Goal: Transaction & Acquisition: Purchase product/service

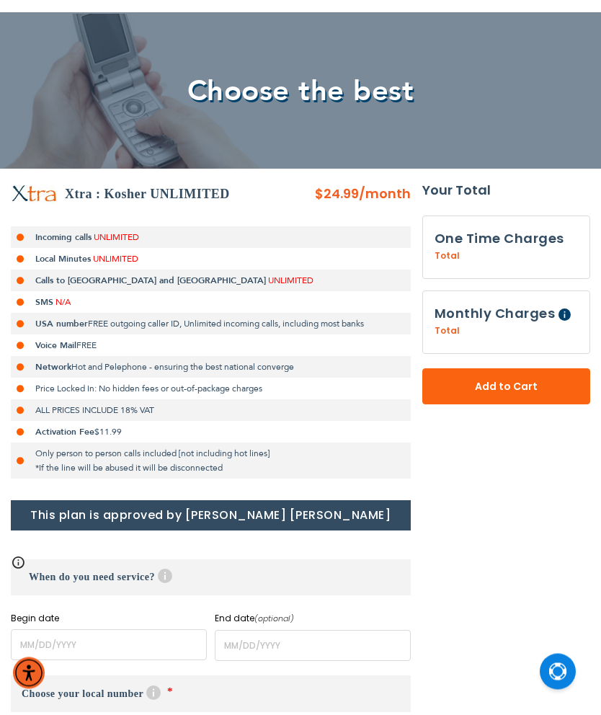
scroll to position [190, 0]
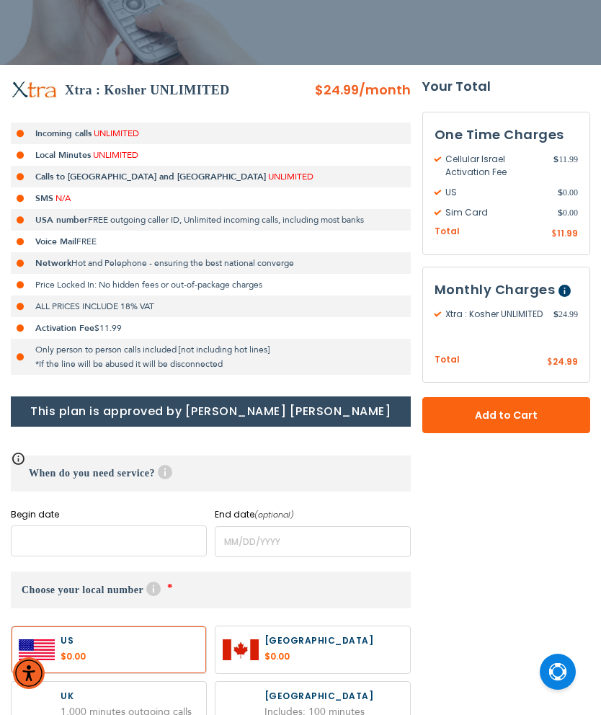
click at [153, 540] on input "name" at bounding box center [109, 540] width 196 height 31
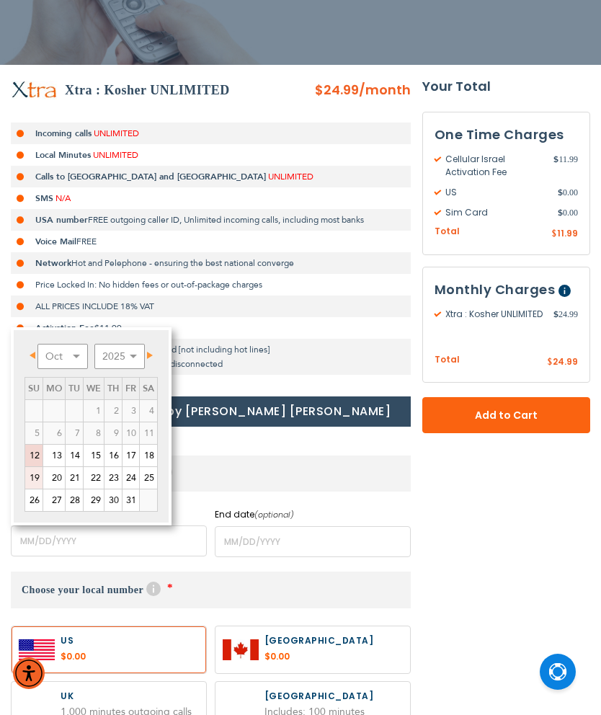
click at [37, 480] on link "19" at bounding box center [33, 478] width 17 height 22
type input "[DATE]"
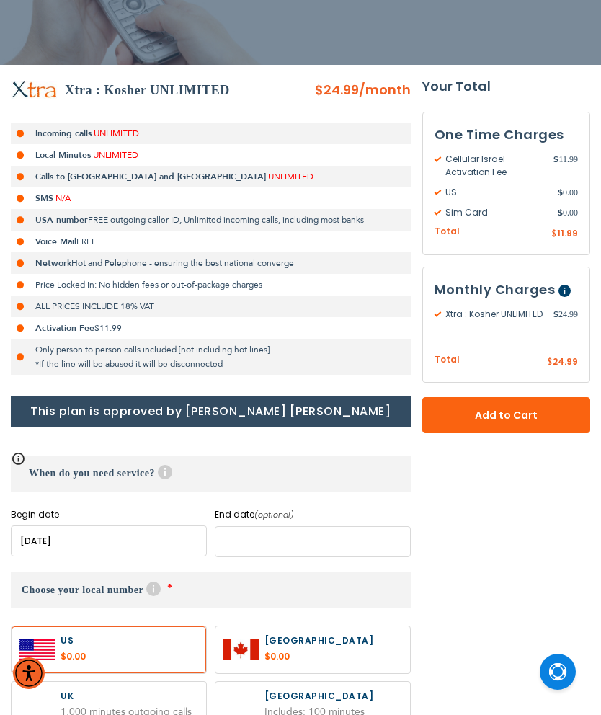
click at [249, 542] on input "name" at bounding box center [313, 541] width 196 height 31
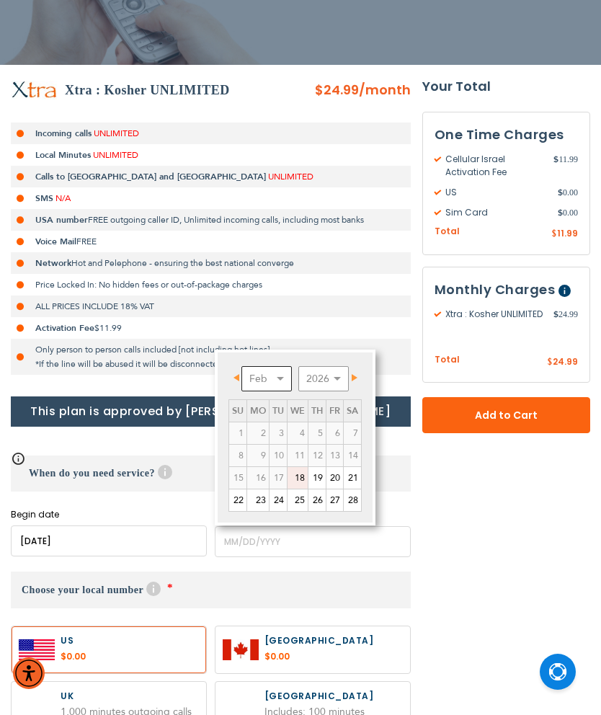
click at [279, 377] on select "Feb Mar Apr May Jun [DATE] Aug Sep Oct Nov Dec" at bounding box center [266, 378] width 50 height 25
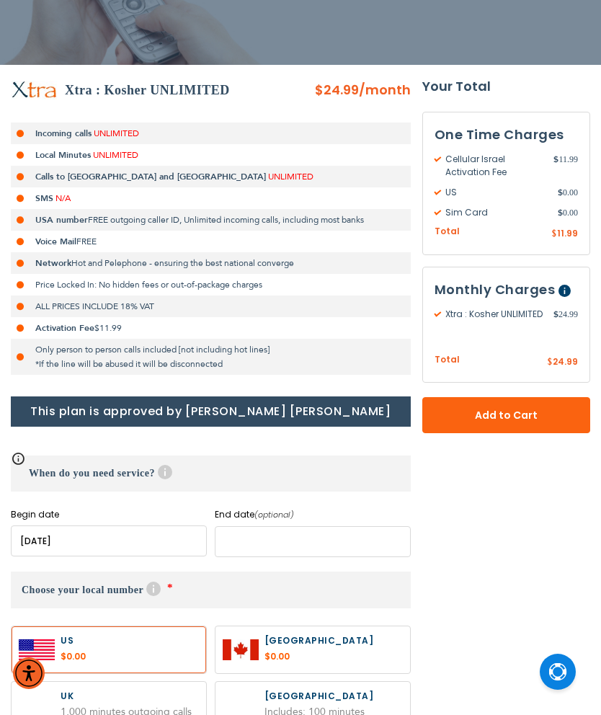
click at [303, 537] on input "name" at bounding box center [313, 541] width 196 height 31
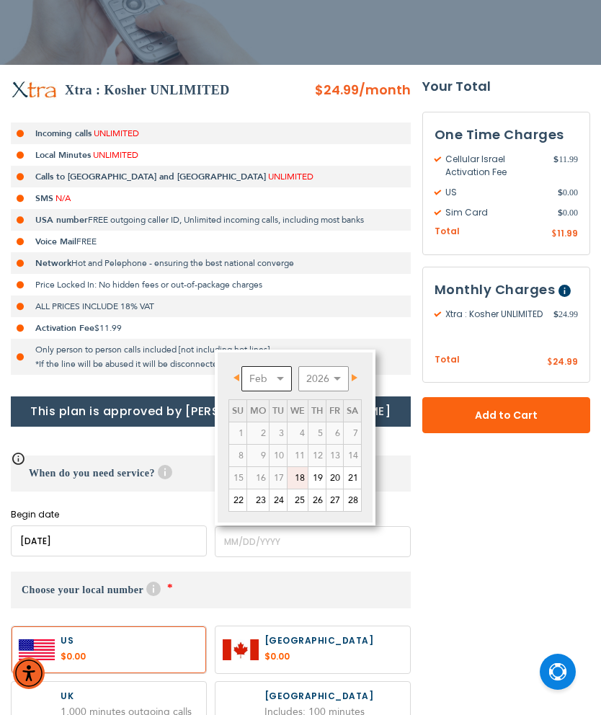
click at [279, 368] on select "Feb Mar Apr May Jun [DATE] Aug Sep Oct Nov Dec" at bounding box center [266, 378] width 50 height 25
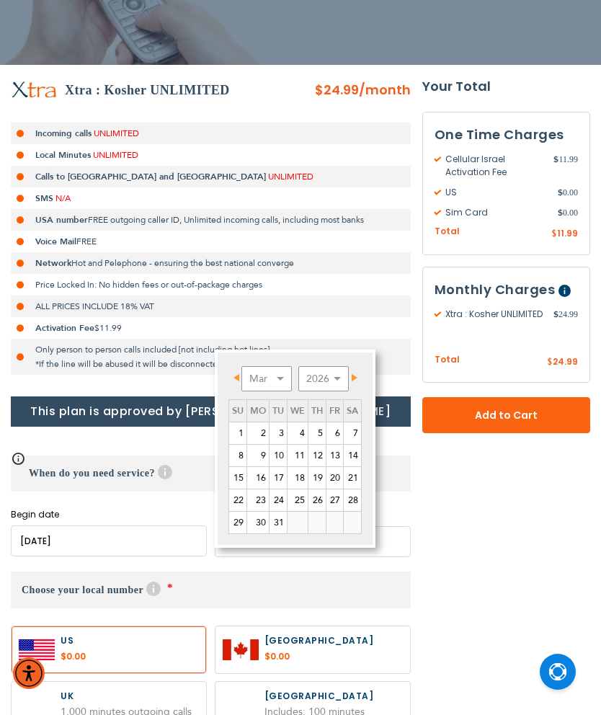
click at [321, 476] on link "19" at bounding box center [316, 478] width 17 height 22
type input "[DATE]"
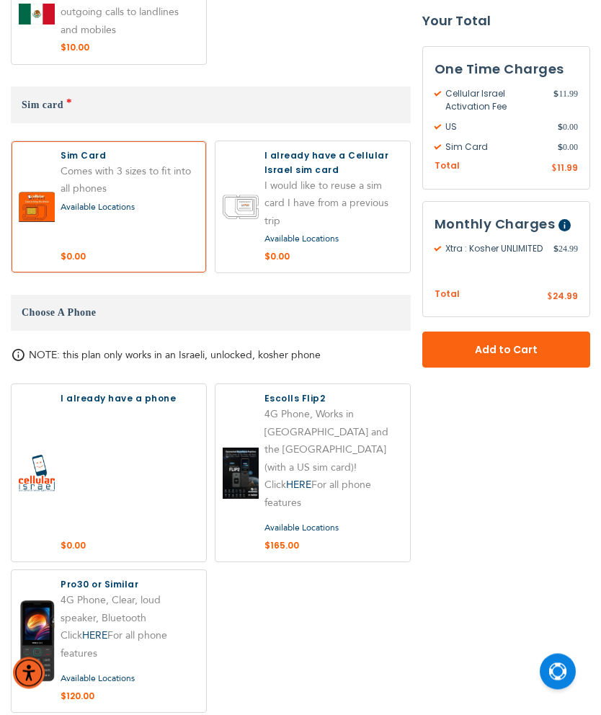
scroll to position [1289, 0]
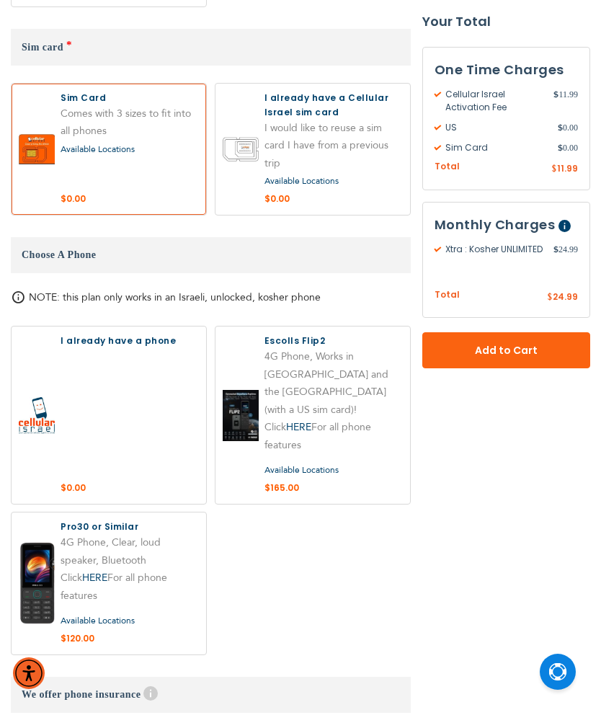
click at [99, 570] on link "HERE" at bounding box center [94, 577] width 25 height 14
click at [308, 420] on link "HERE" at bounding box center [298, 427] width 25 height 14
click at [303, 420] on link "HERE" at bounding box center [298, 427] width 25 height 14
click at [308, 420] on link "HERE" at bounding box center [298, 427] width 25 height 14
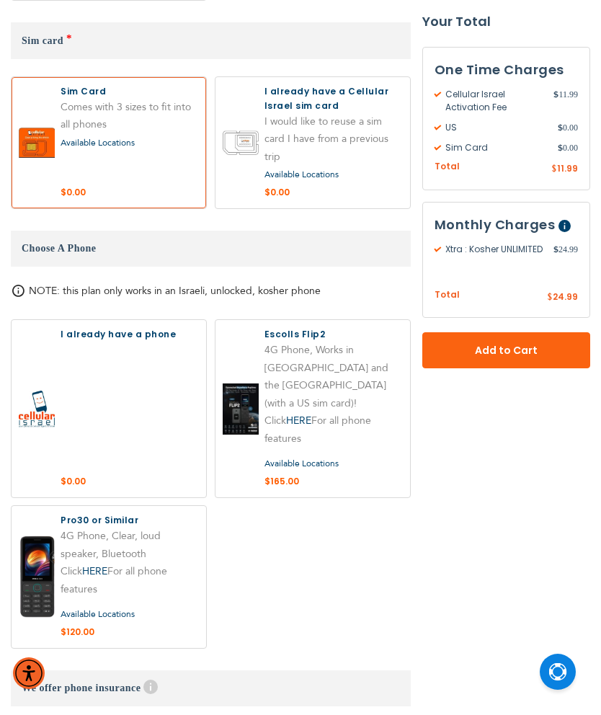
scroll to position [1297, 0]
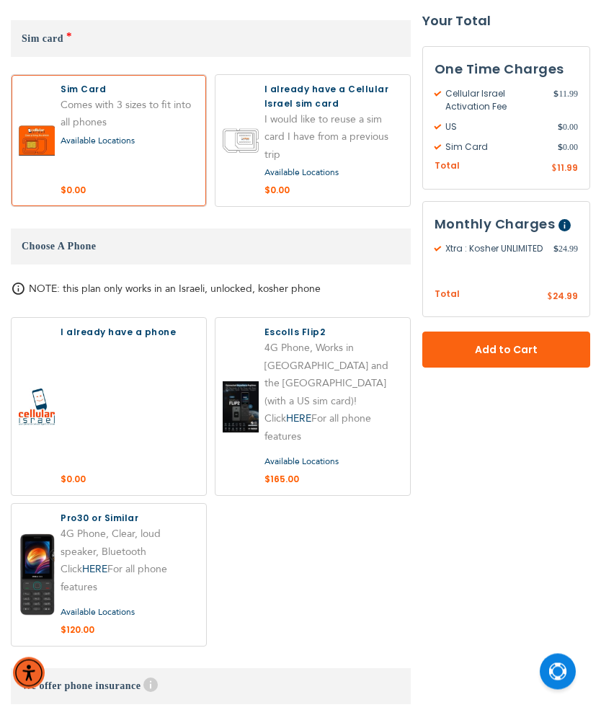
click at [301, 412] on link "HERE" at bounding box center [298, 419] width 25 height 14
click at [303, 412] on link "HERE" at bounding box center [298, 419] width 25 height 14
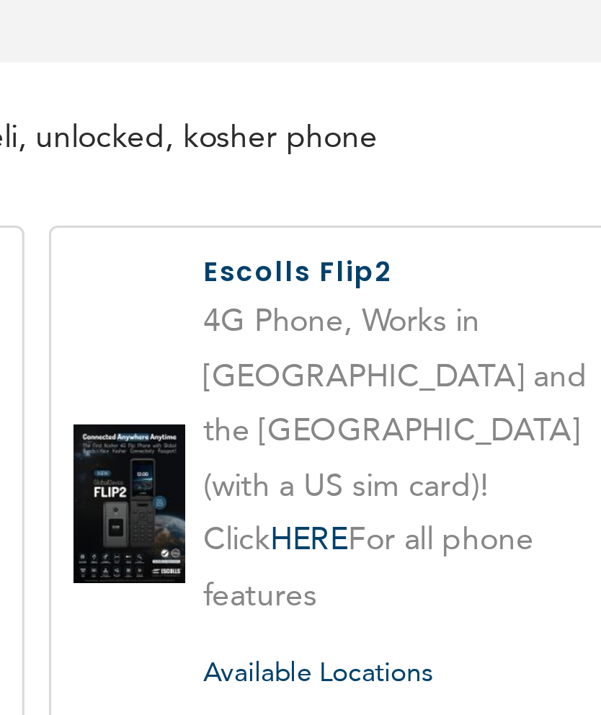
click at [286, 393] on link "HERE" at bounding box center [298, 400] width 25 height 14
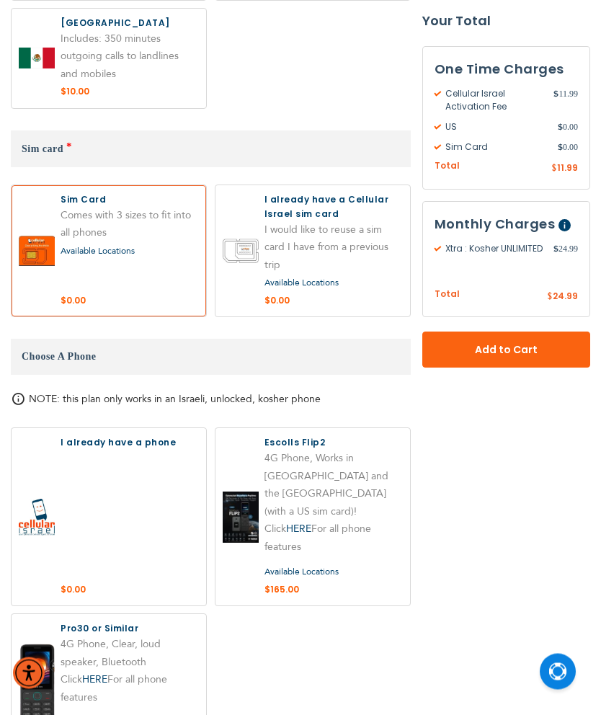
scroll to position [1186, 0]
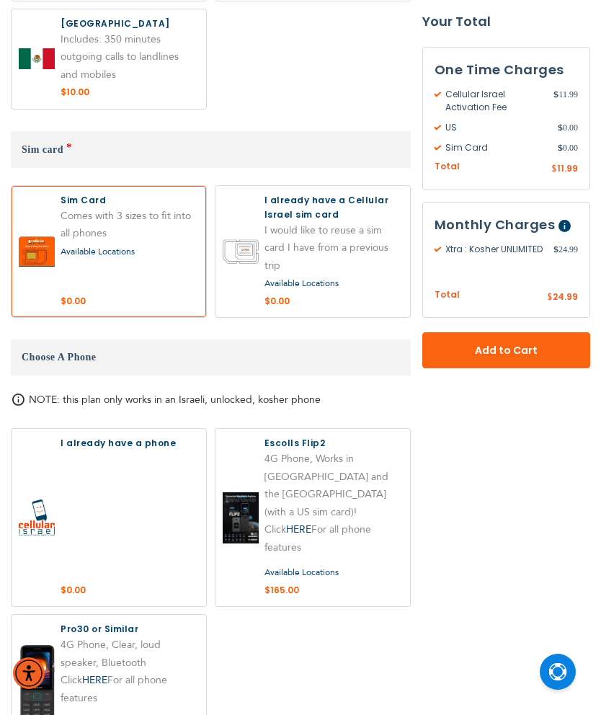
click at [104, 673] on link "HERE" at bounding box center [94, 680] width 25 height 14
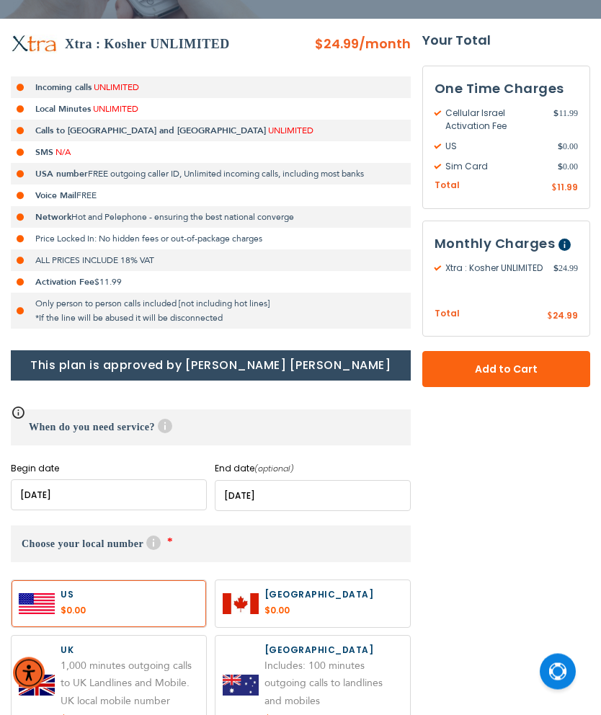
scroll to position [236, 0]
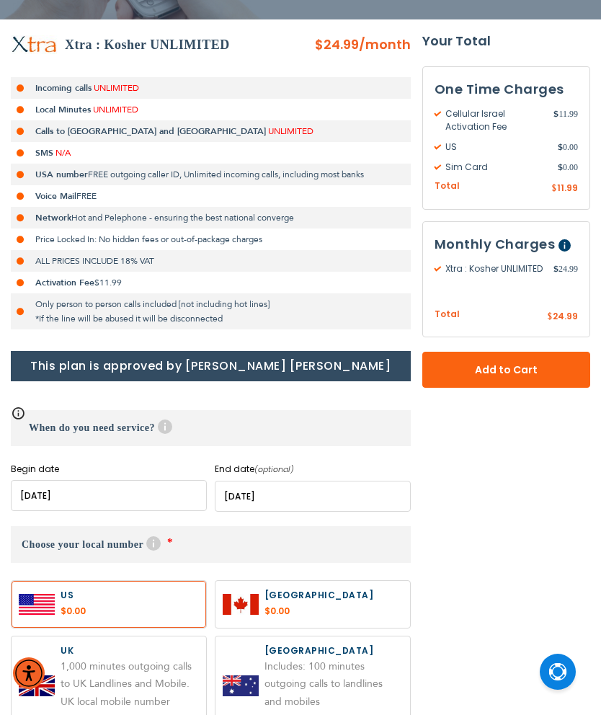
click at [540, 368] on span "Add to Cart" at bounding box center [506, 369] width 73 height 15
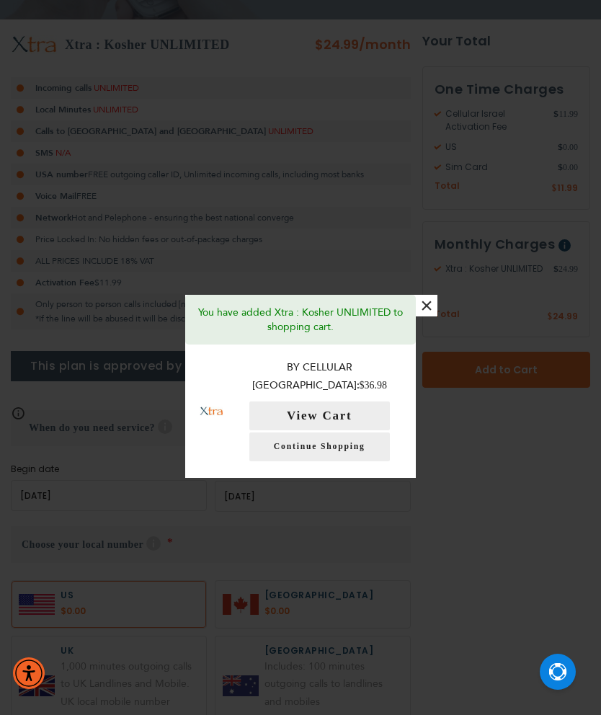
click at [346, 403] on button "View Cart" at bounding box center [319, 415] width 140 height 29
